Goal: Transaction & Acquisition: Purchase product/service

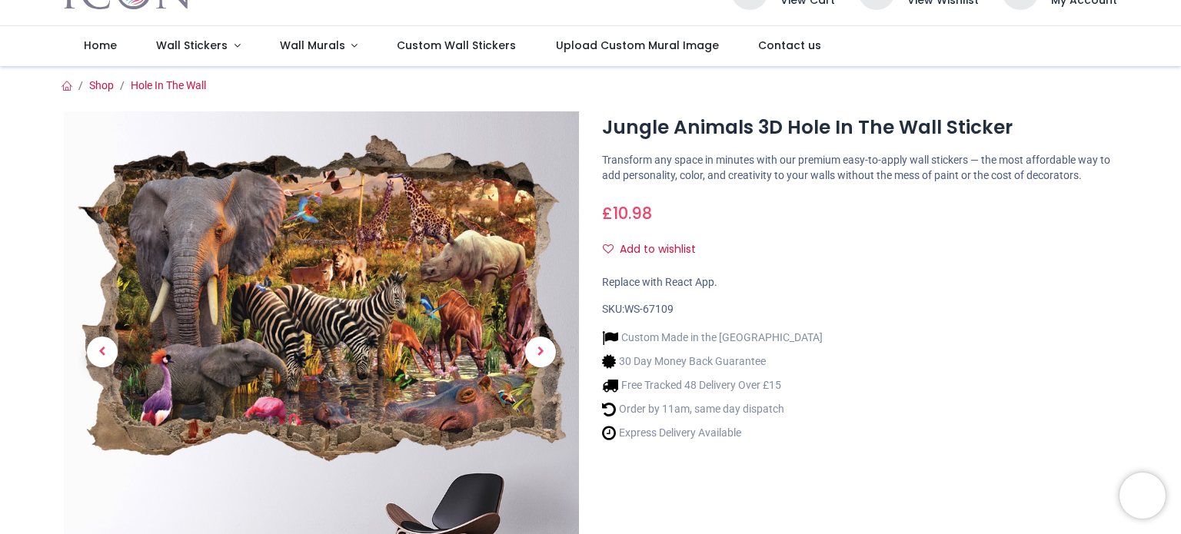
scroll to position [70, 0]
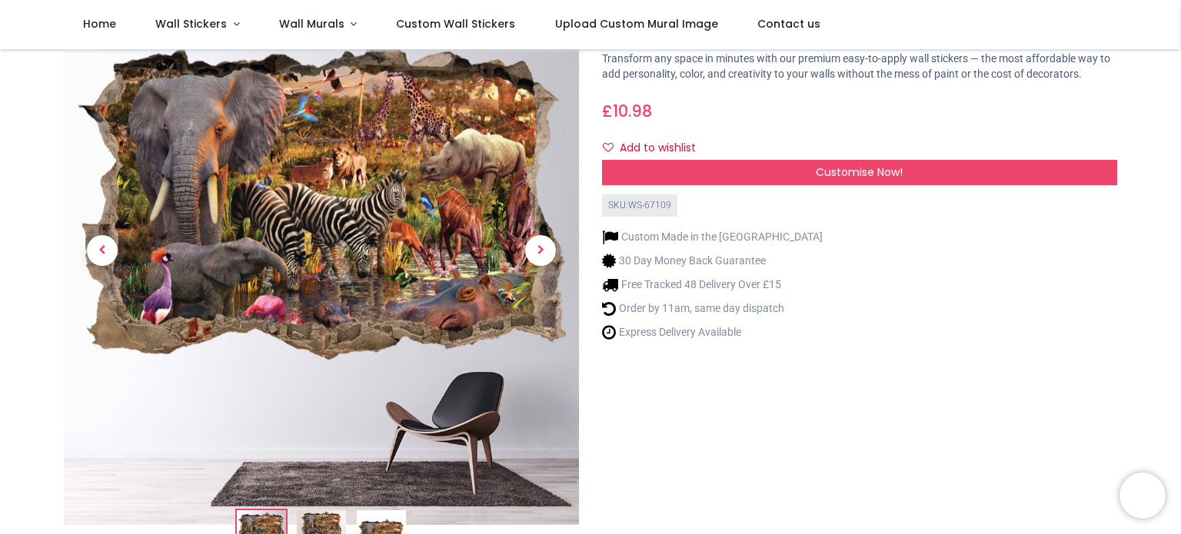
scroll to position [82, 0]
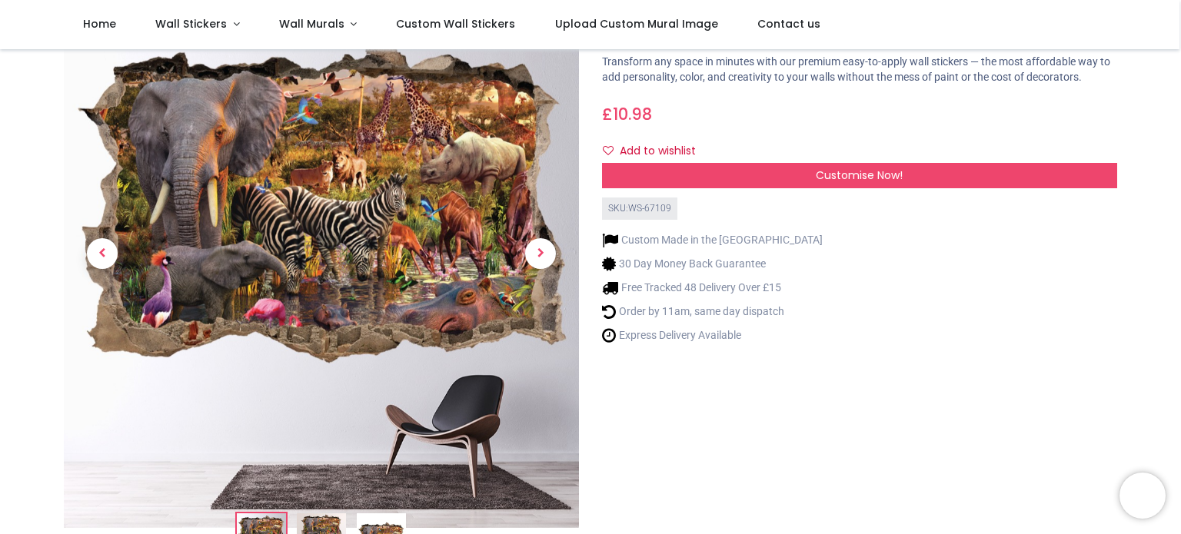
click at [329, 525] on img at bounding box center [321, 538] width 49 height 49
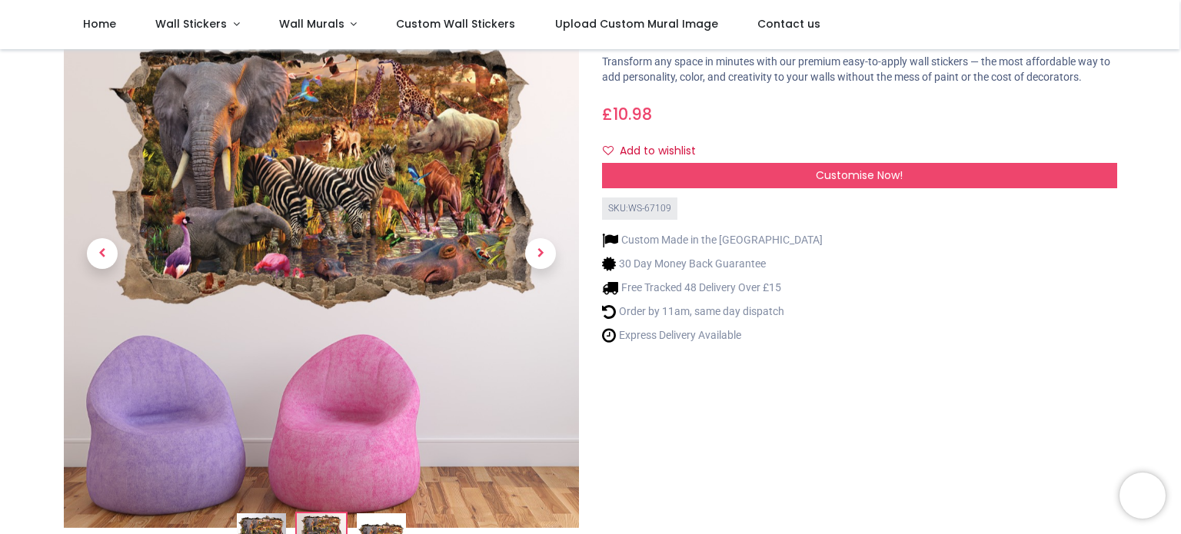
click at [371, 525] on img at bounding box center [381, 538] width 49 height 49
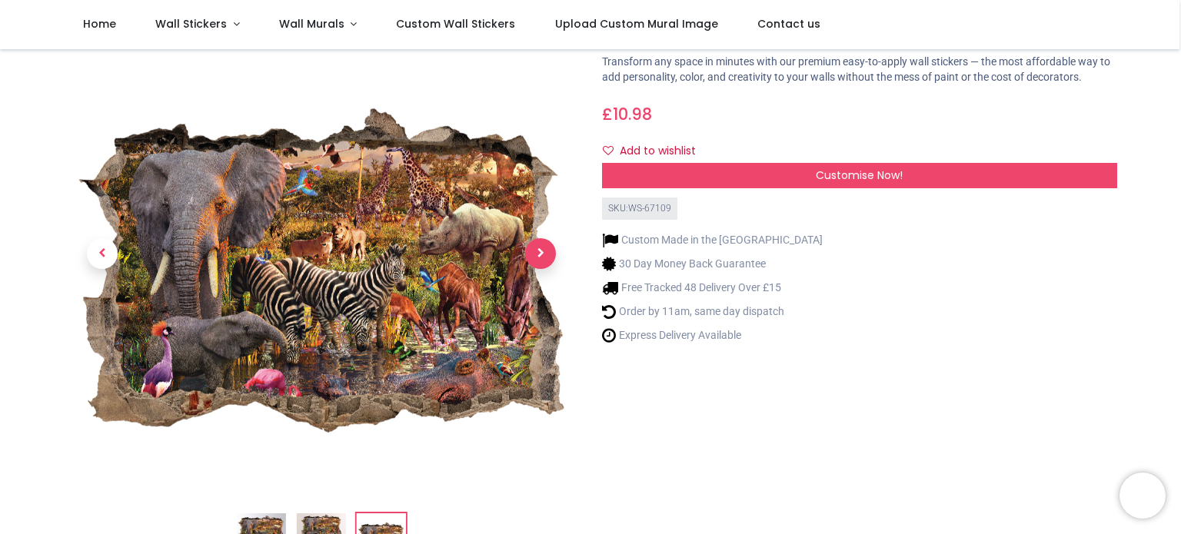
click at [529, 254] on span "Next" at bounding box center [540, 253] width 31 height 31
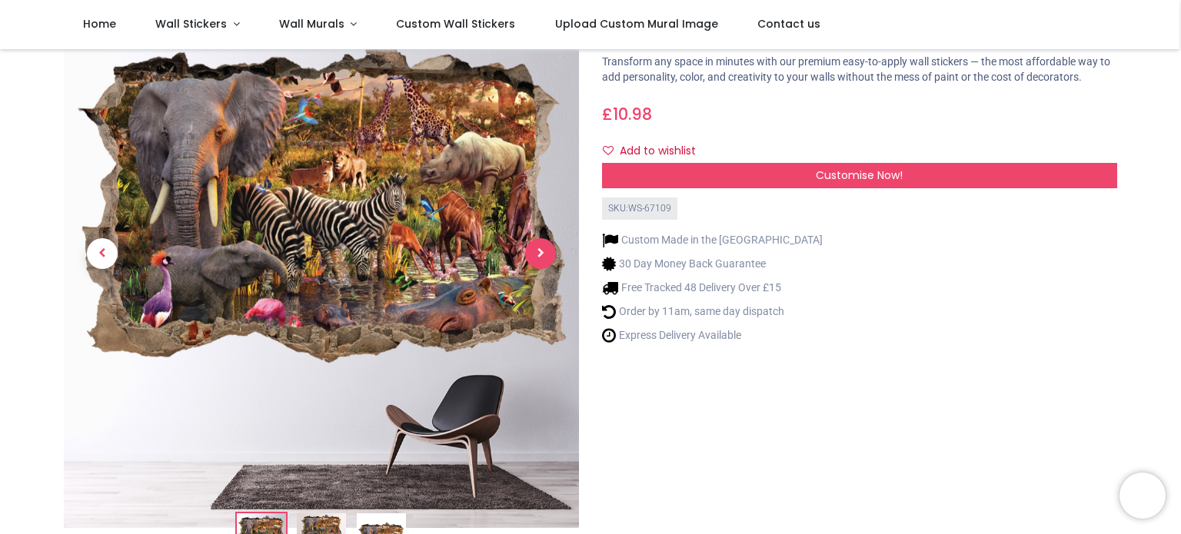
click at [529, 254] on span "Next" at bounding box center [540, 253] width 31 height 31
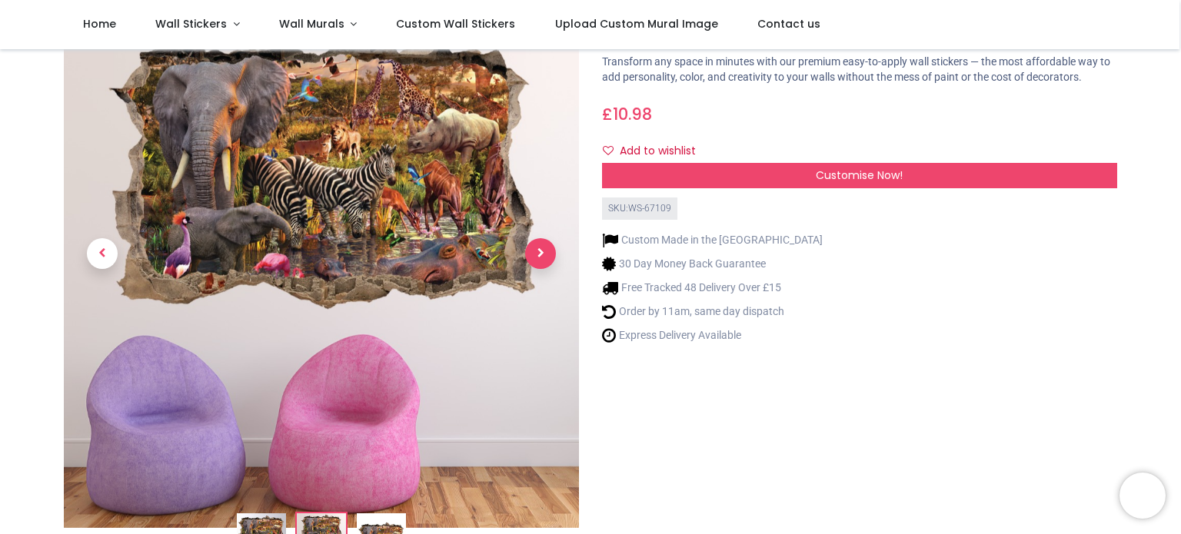
click at [529, 254] on span "Next" at bounding box center [540, 253] width 31 height 31
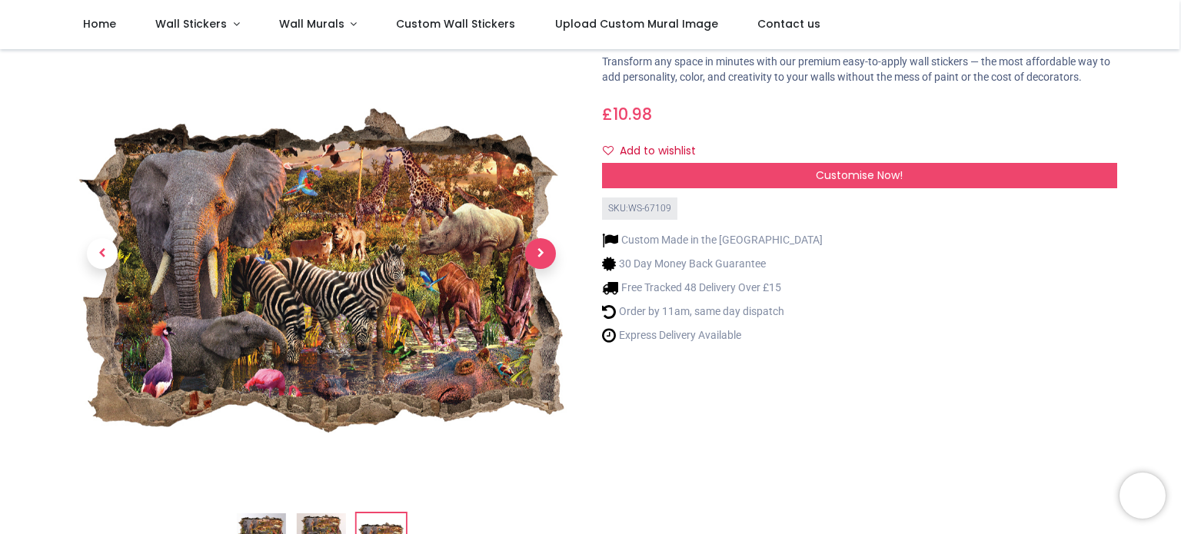
click at [529, 254] on span "Next" at bounding box center [540, 253] width 31 height 31
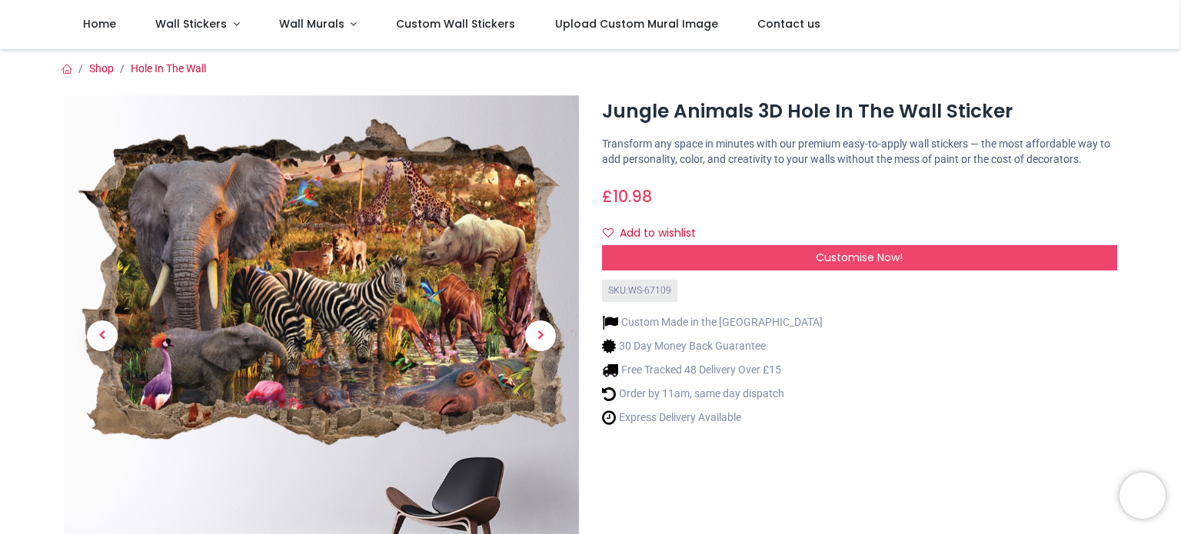
scroll to position [64, 0]
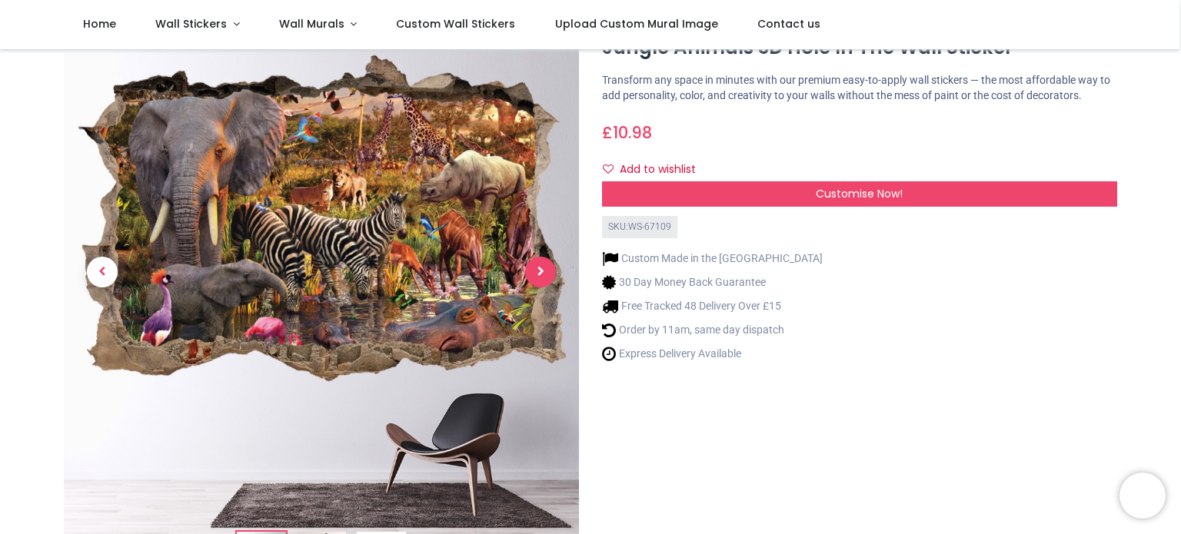
click at [544, 278] on span "Next" at bounding box center [540, 272] width 31 height 31
